Goal: Information Seeking & Learning: Find specific fact

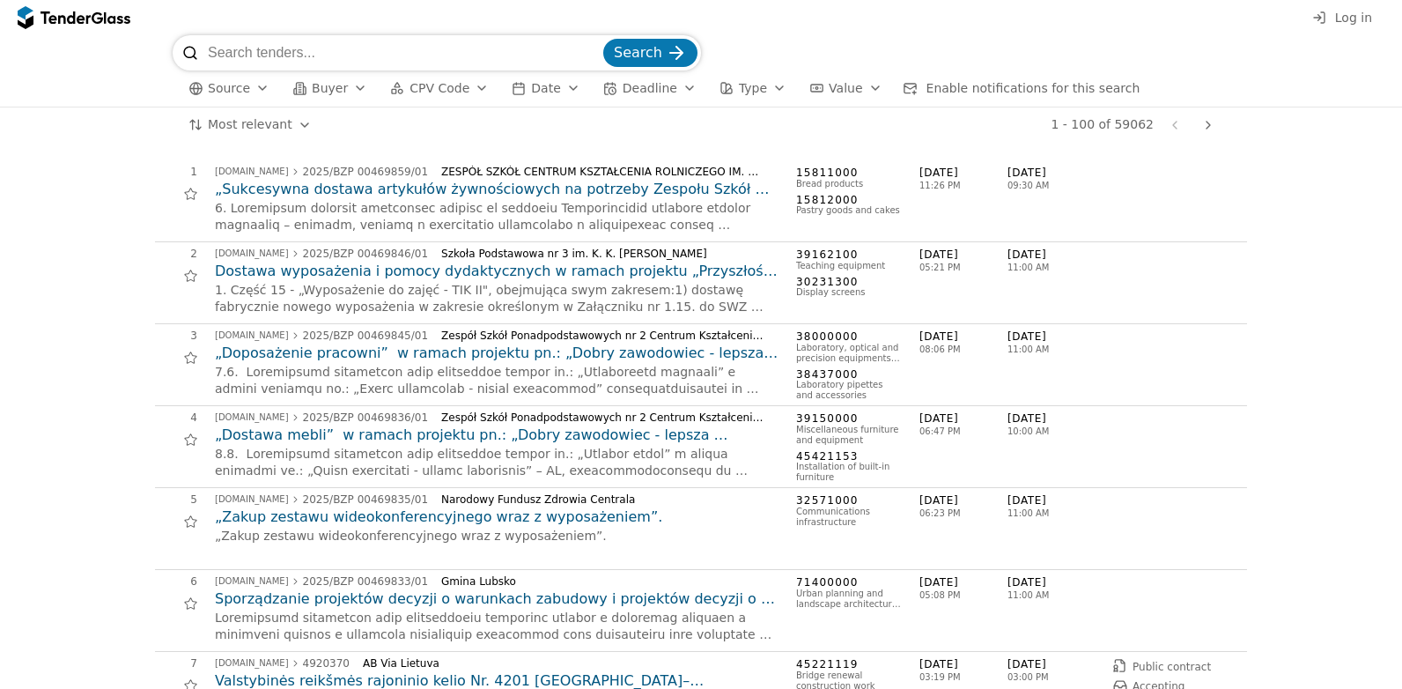
click at [1352, 18] on span "Log in" at bounding box center [1353, 18] width 37 height 14
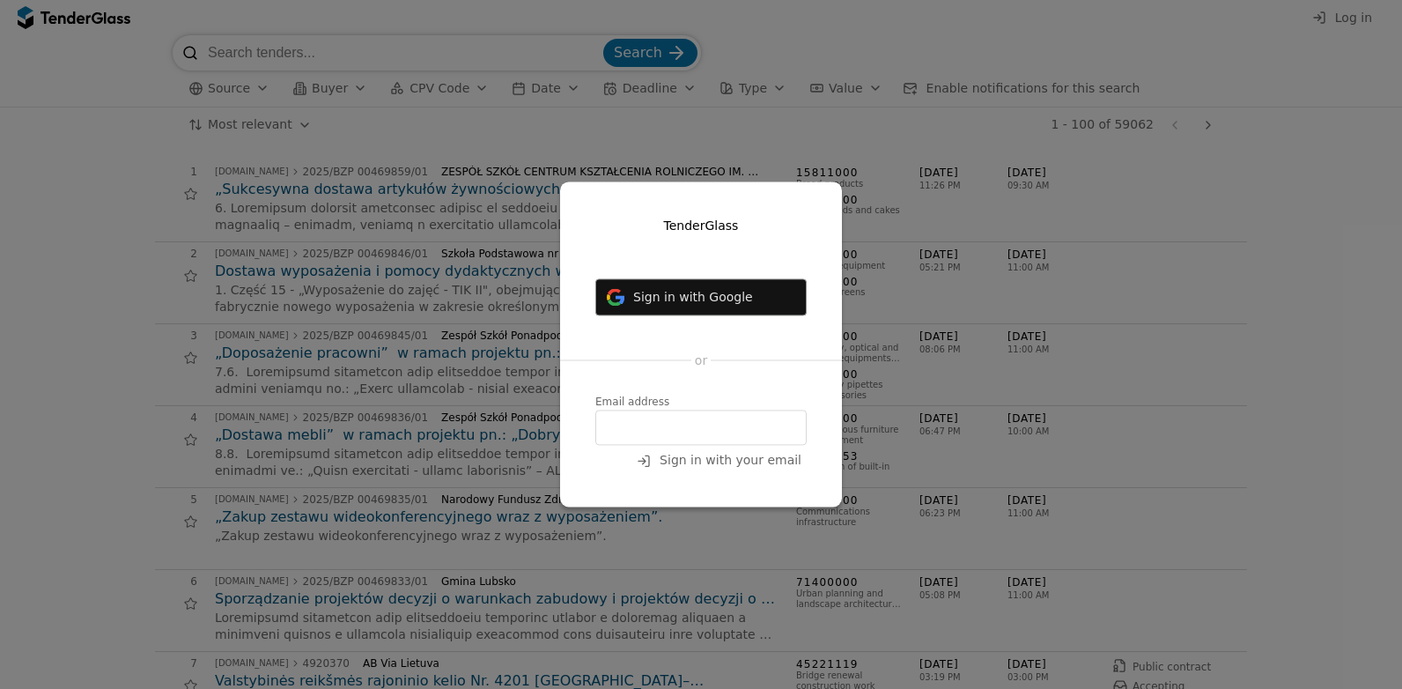
click at [742, 421] on input "email" at bounding box center [700, 427] width 211 height 35
type input "baltamvokui@gmail.com"
click at [756, 467] on span "Sign in with your email" at bounding box center [731, 461] width 142 height 14
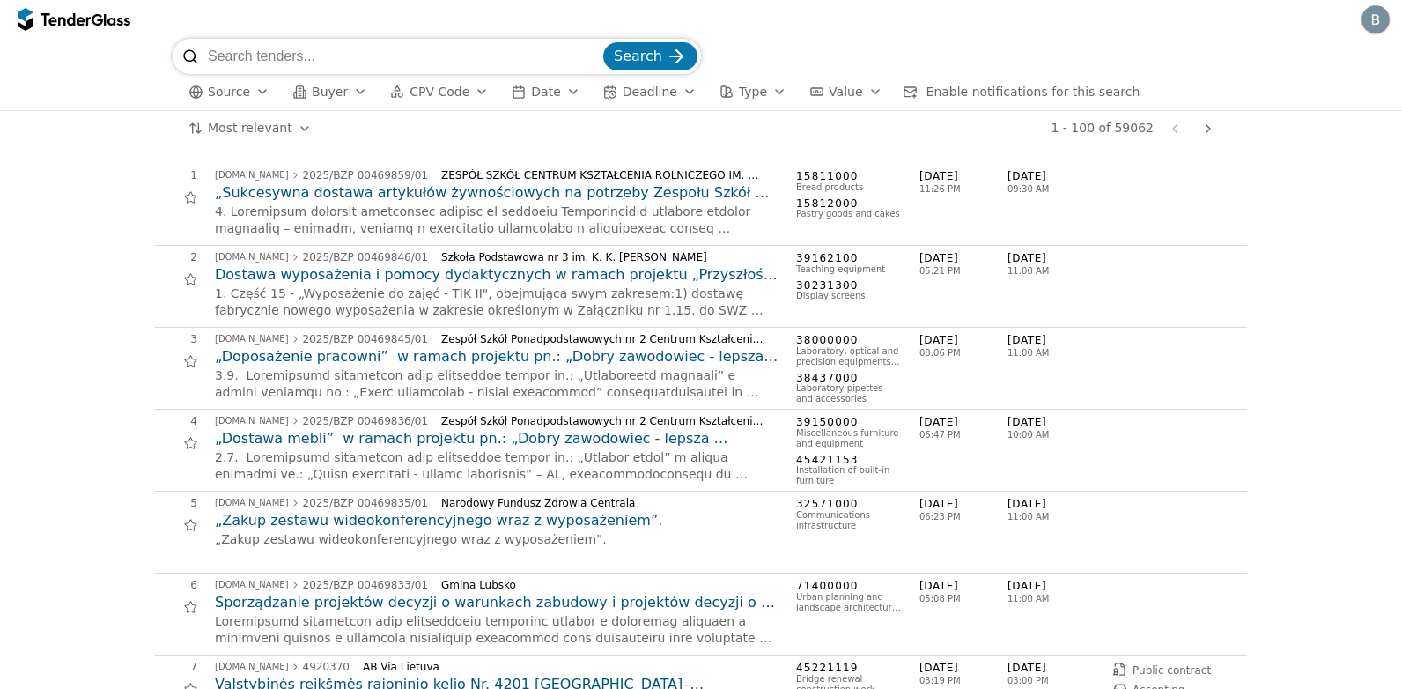
click at [245, 92] on span "Source" at bounding box center [229, 92] width 42 height 14
click at [256, 95] on div "button" at bounding box center [262, 92] width 49 height 46
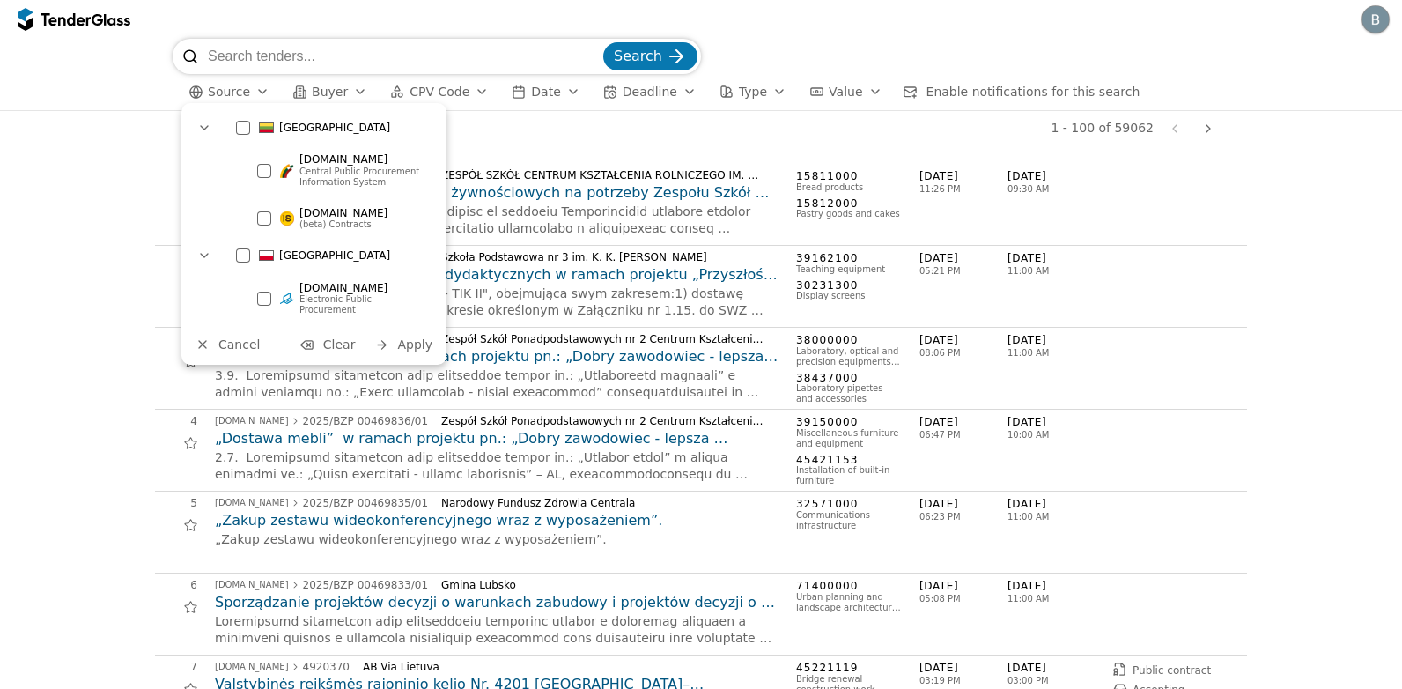
click at [267, 174] on div at bounding box center [264, 171] width 14 height 14
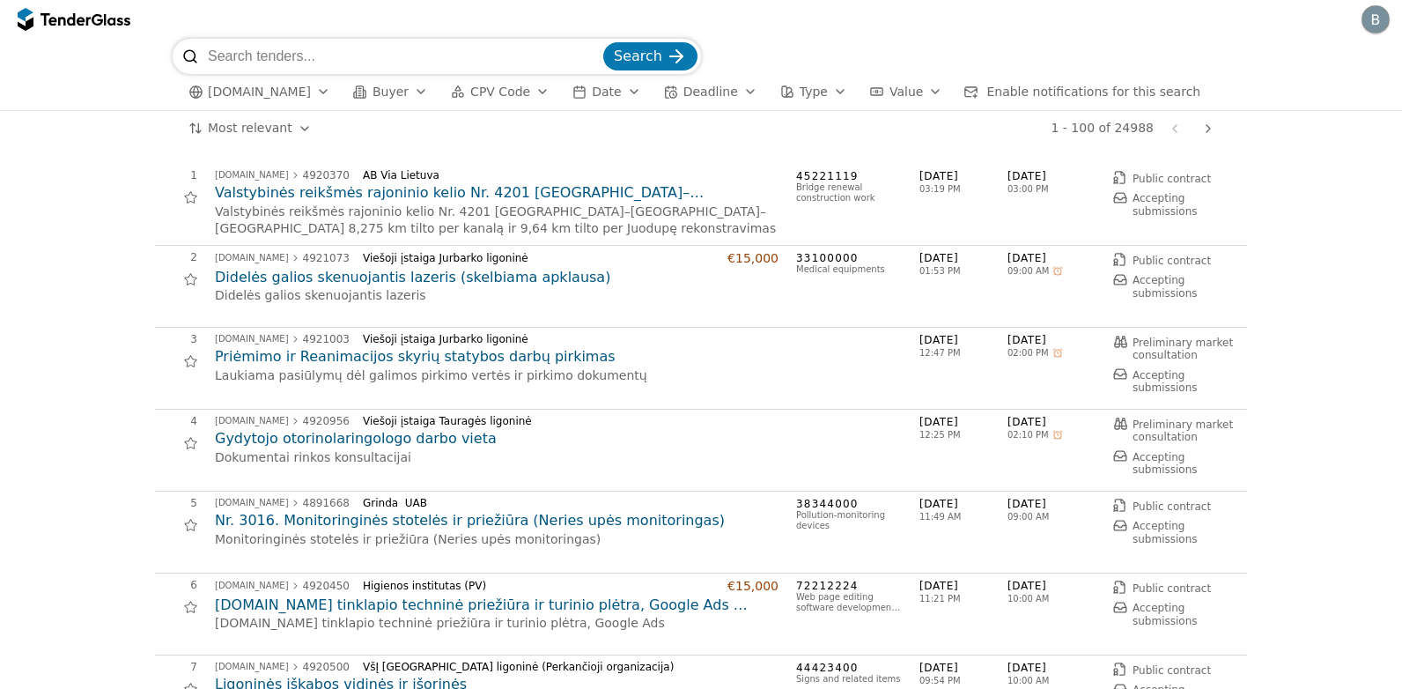
click at [401, 96] on div "button" at bounding box center [420, 92] width 49 height 46
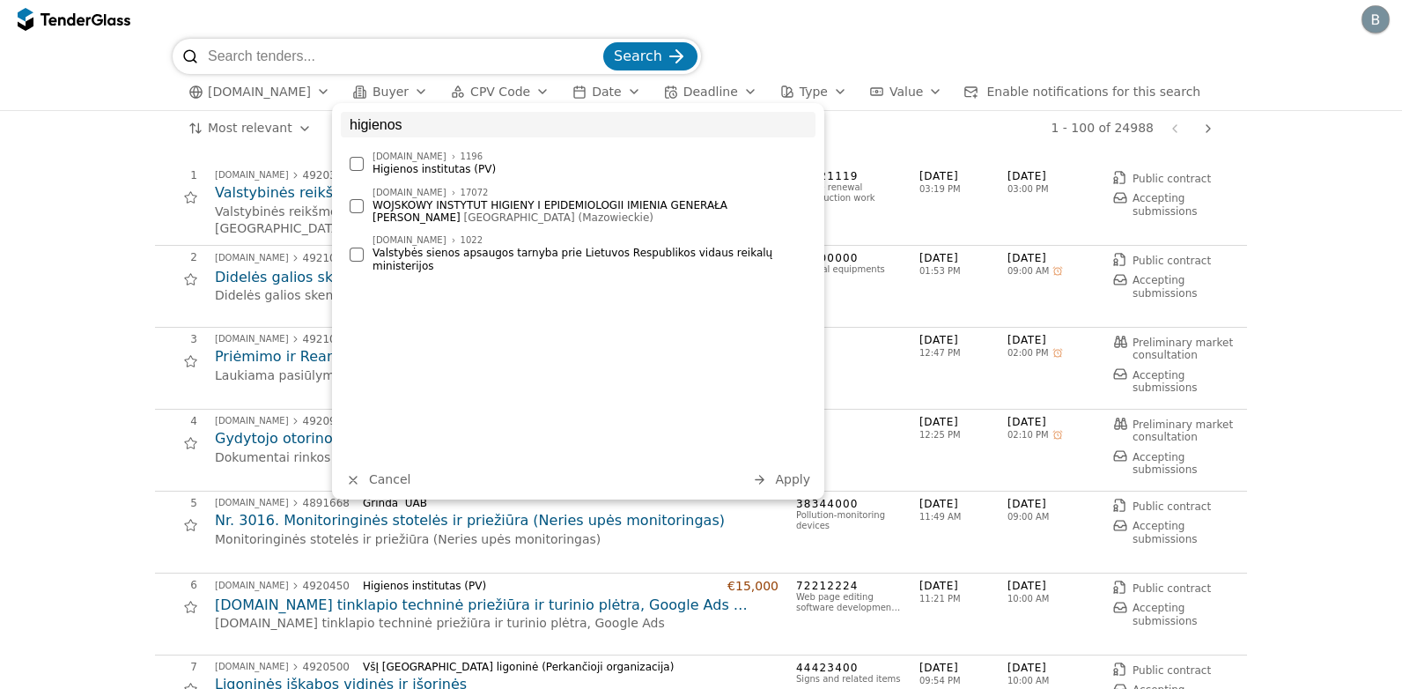
type input "higienos"
click at [360, 166] on div at bounding box center [357, 164] width 14 height 14
click at [809, 481] on span "Apply" at bounding box center [792, 479] width 35 height 14
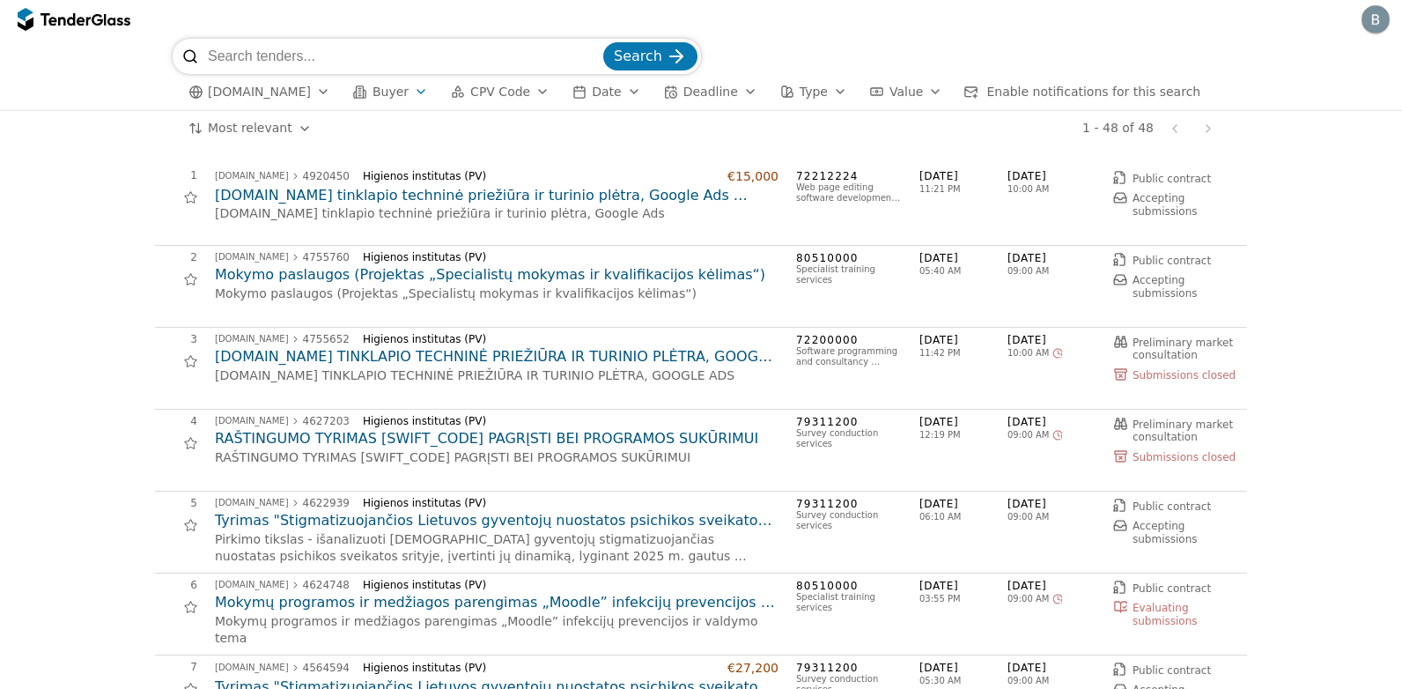
click at [676, 276] on h2 "Mokymo paslaugos (Projektas „Specialistų mokymas ir kvalifikacijos kėlimas“)" at bounding box center [497, 274] width 564 height 19
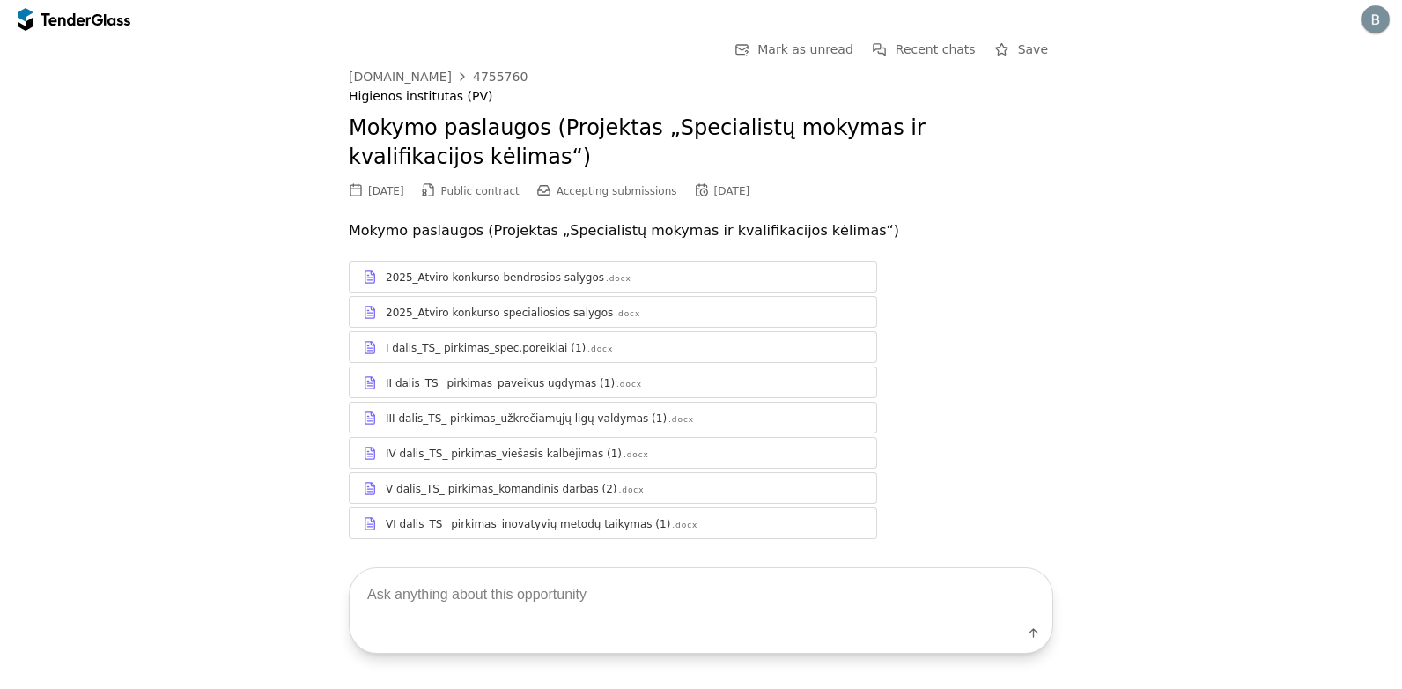
scroll to position [34, 0]
